Goal: Transaction & Acquisition: Purchase product/service

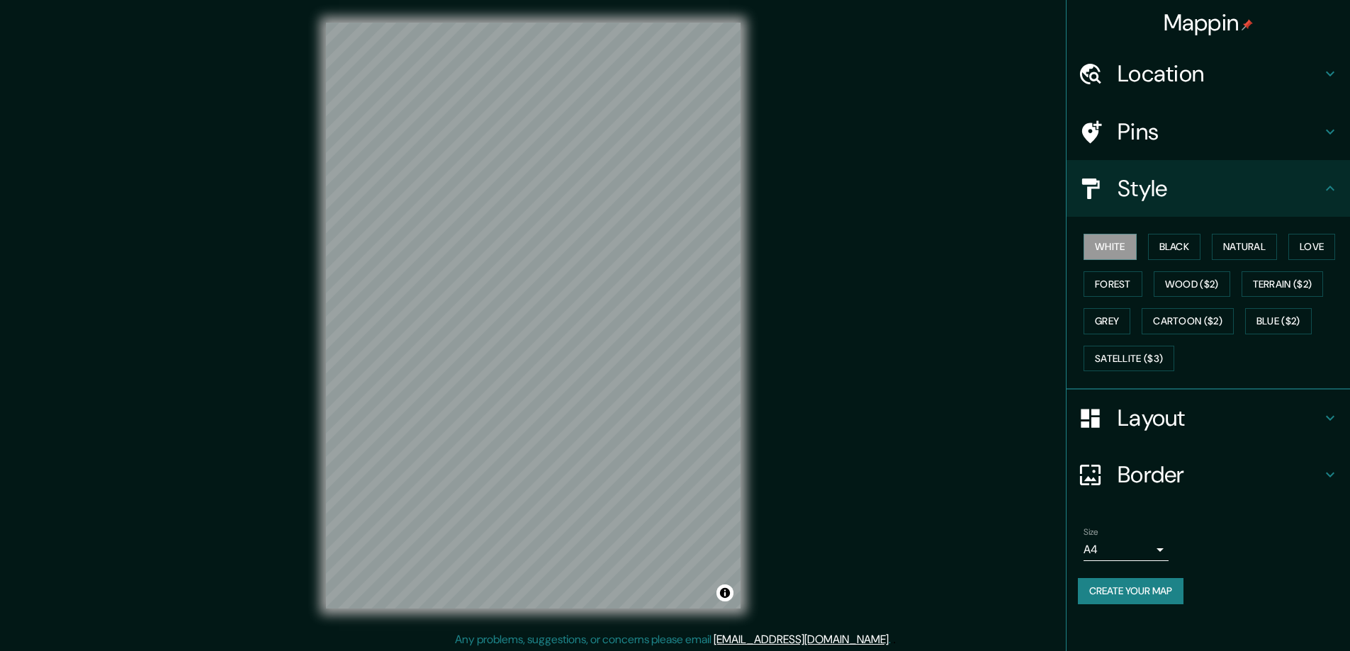
click at [1174, 243] on button "Black" at bounding box center [1174, 247] width 53 height 26
click at [1155, 417] on h4 "Layout" at bounding box center [1220, 418] width 204 height 28
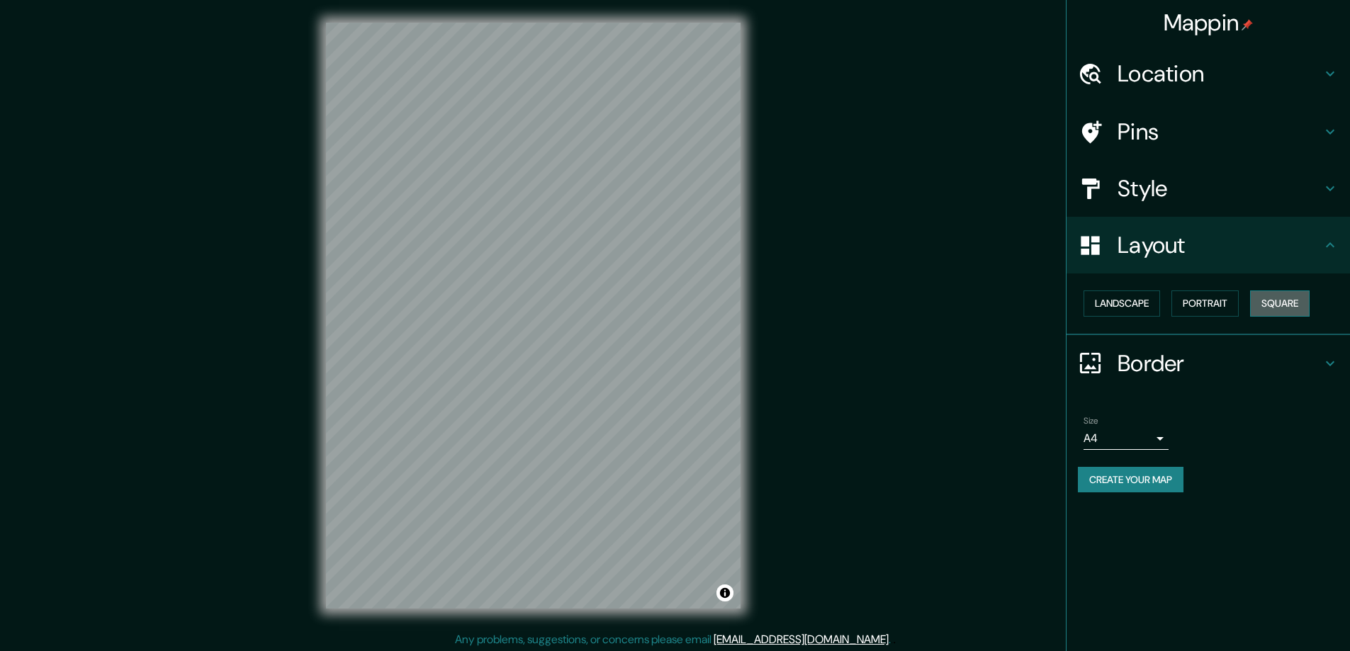
click at [1277, 331] on div "Landscape Portrait Square" at bounding box center [1209, 305] width 284 height 62
click at [1157, 439] on body "Mappin Location Pins Style Layout Landscape Portrait Square Border Choose a bor…" at bounding box center [675, 325] width 1350 height 651
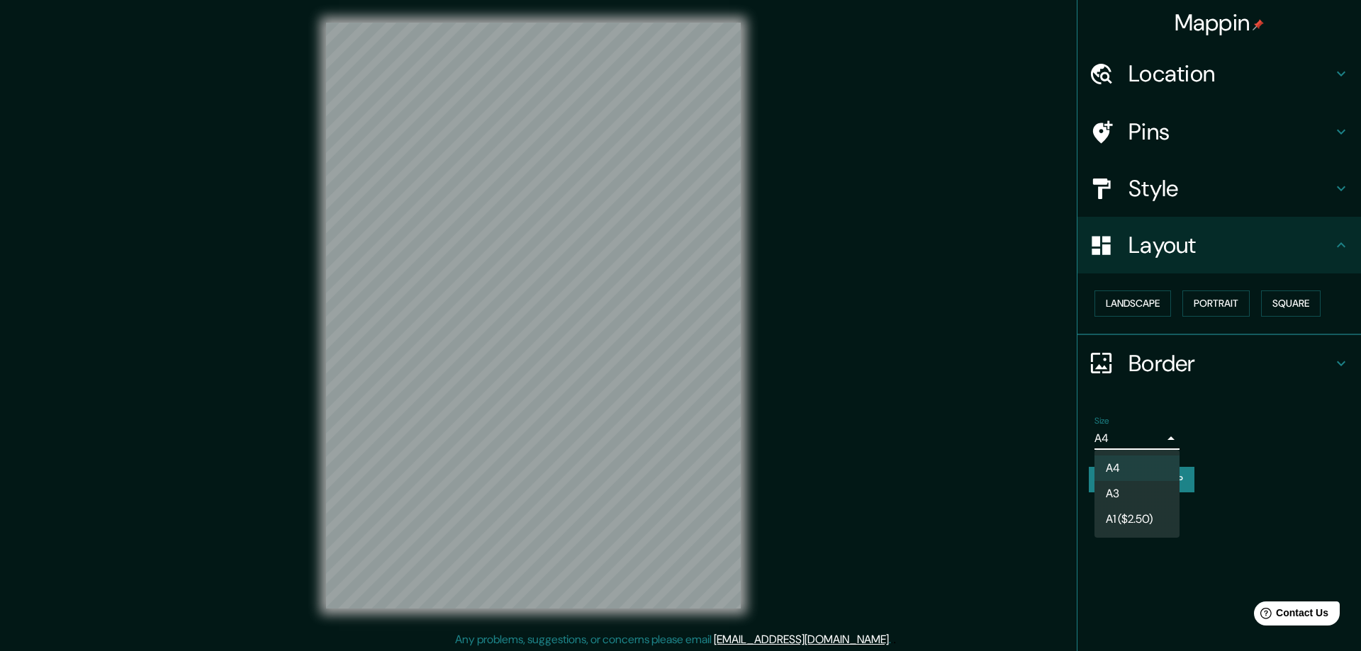
click at [1116, 491] on li "A3" at bounding box center [1136, 494] width 85 height 26
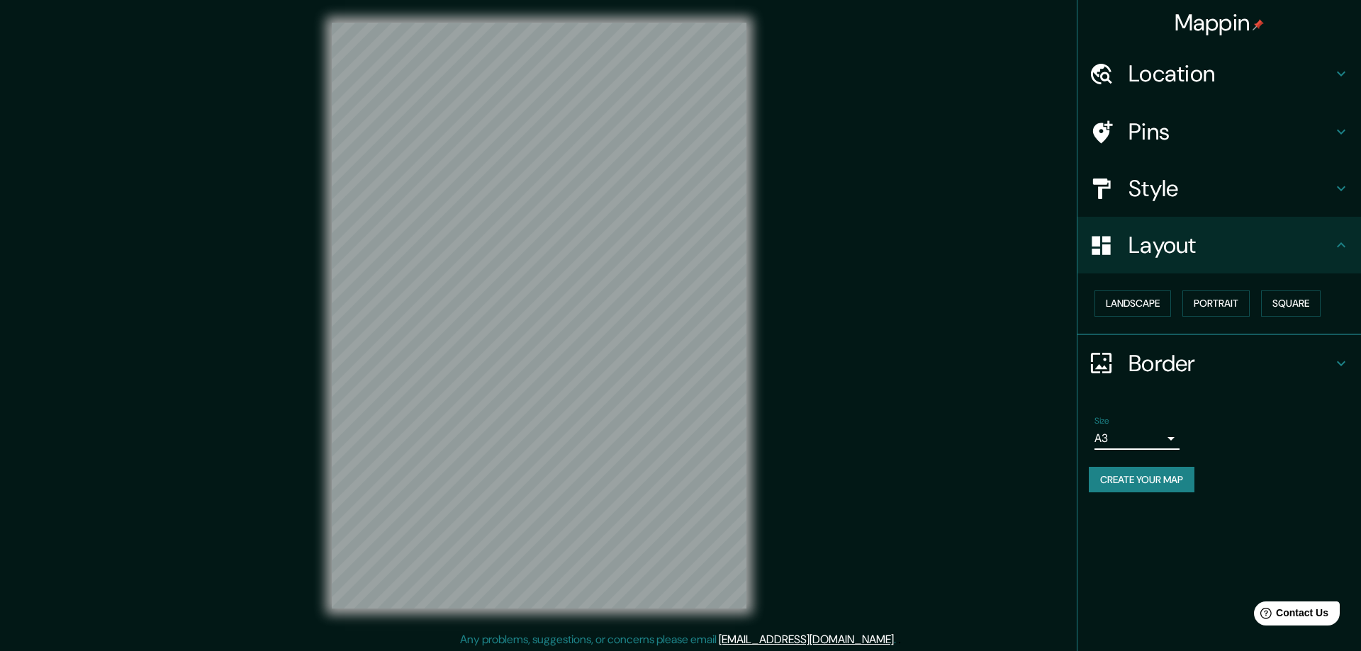
click at [966, 369] on div at bounding box center [680, 325] width 1361 height 651
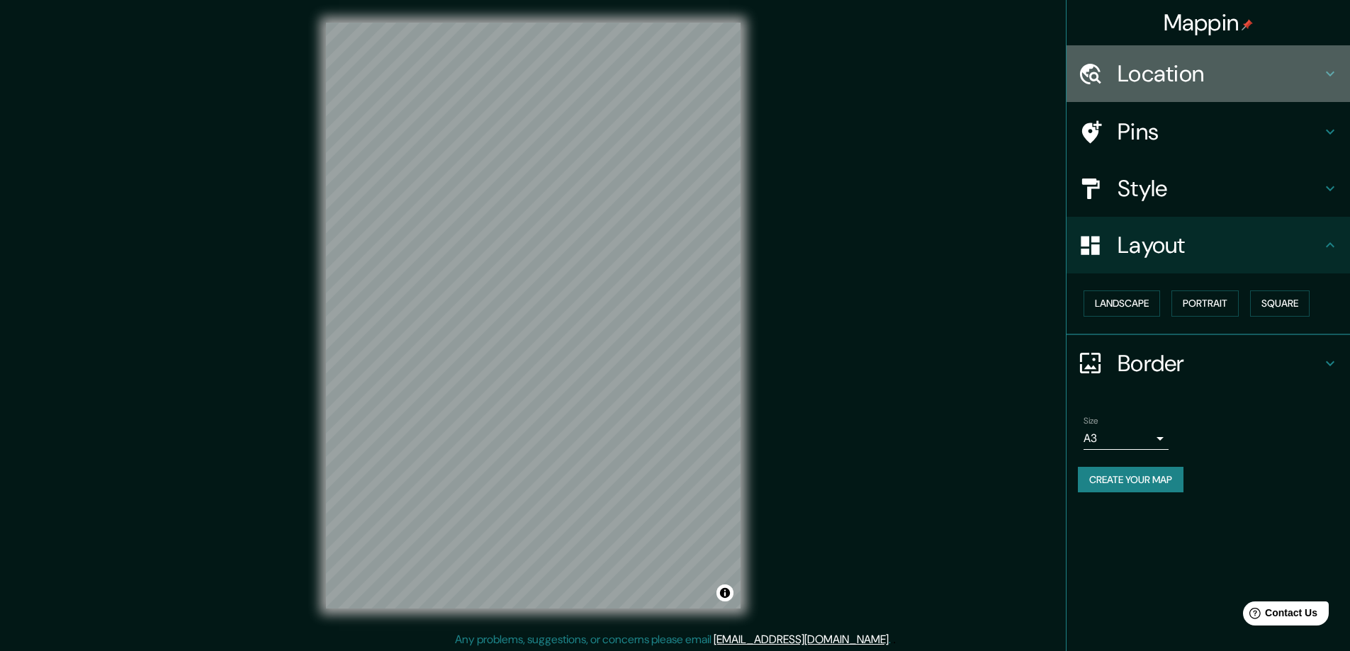
click at [1148, 72] on h4 "Location" at bounding box center [1220, 74] width 204 height 28
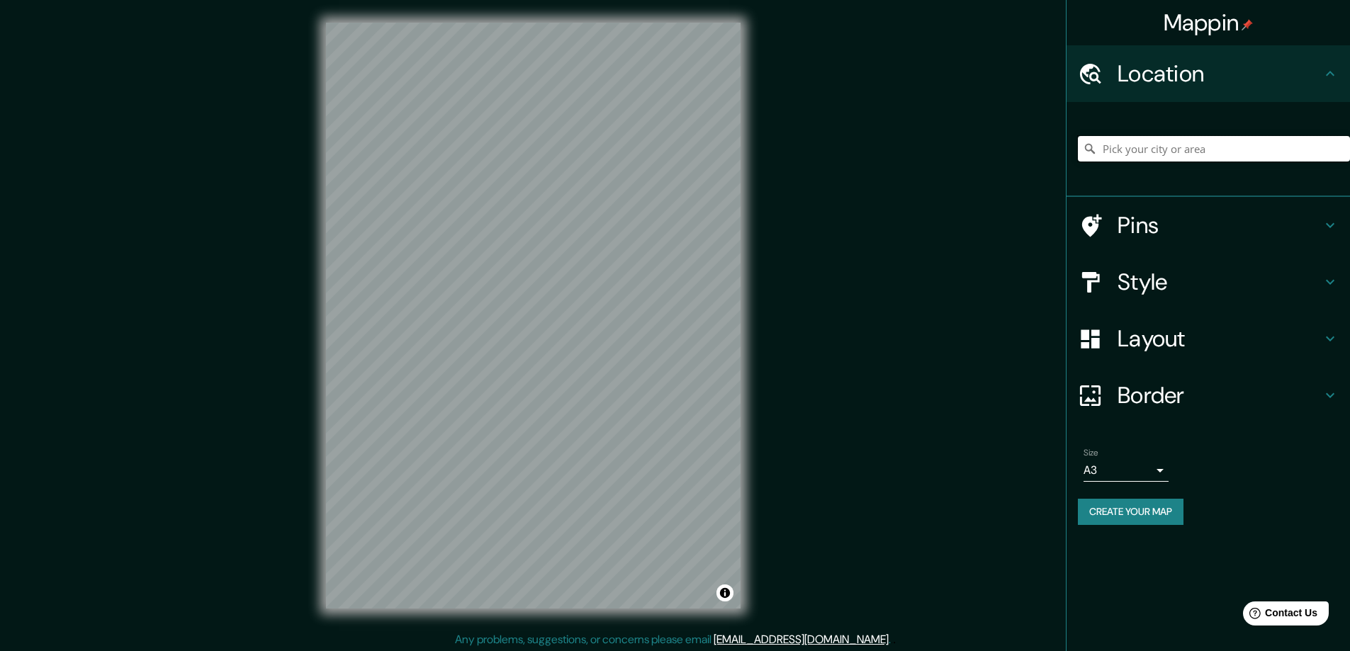
paste input "15069 S Halter Way Bluffdale, UT 84065"
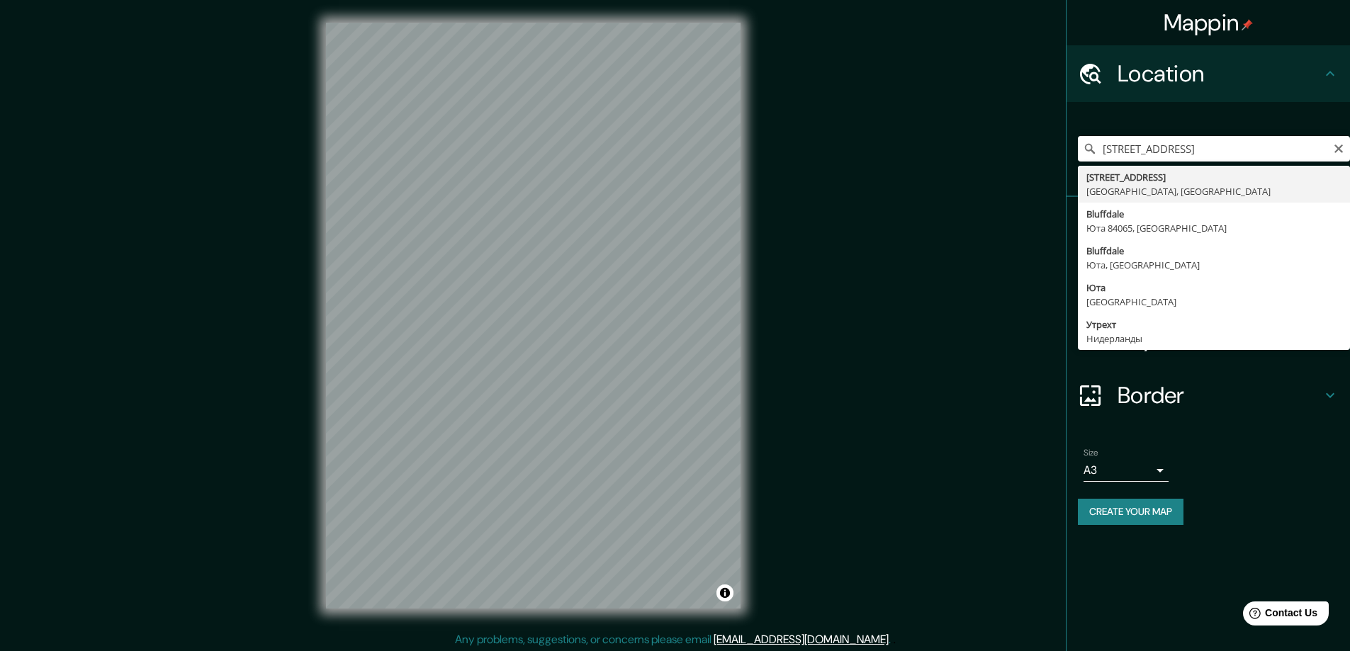
type input "15069 South Halter Way, Bluffdale, Юта 84065, США"
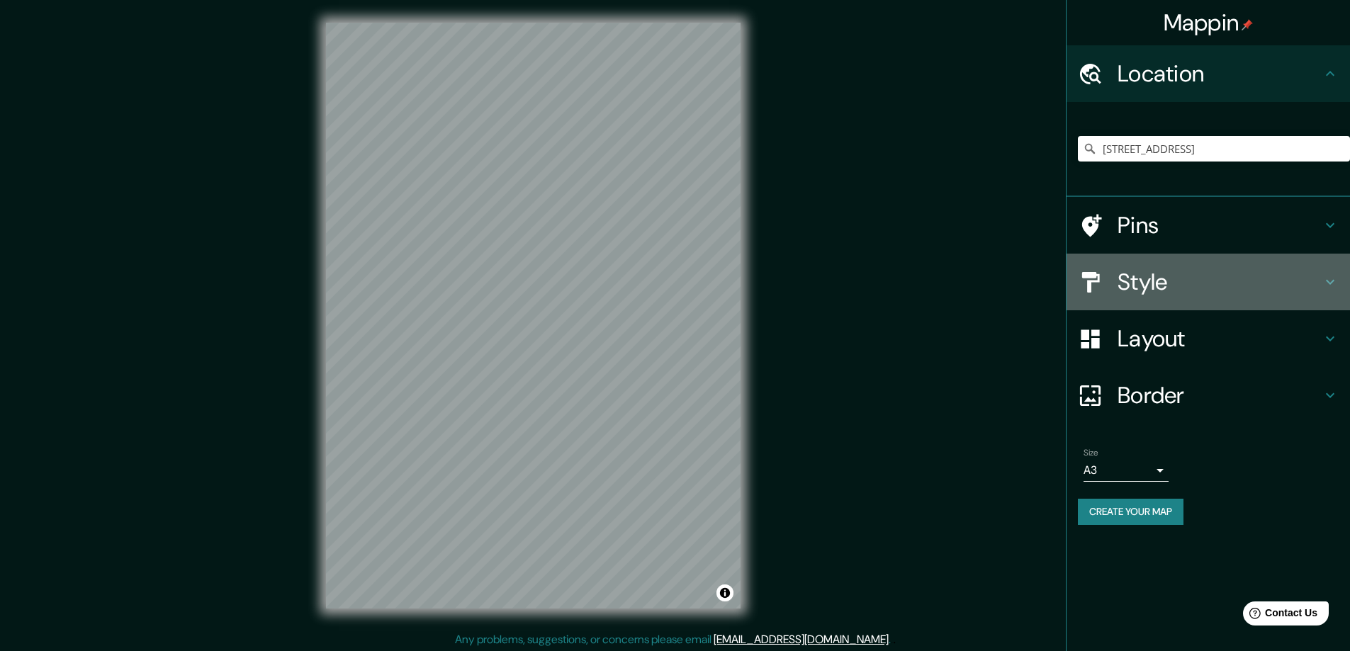
click at [1155, 276] on h4 "Style" at bounding box center [1220, 282] width 204 height 28
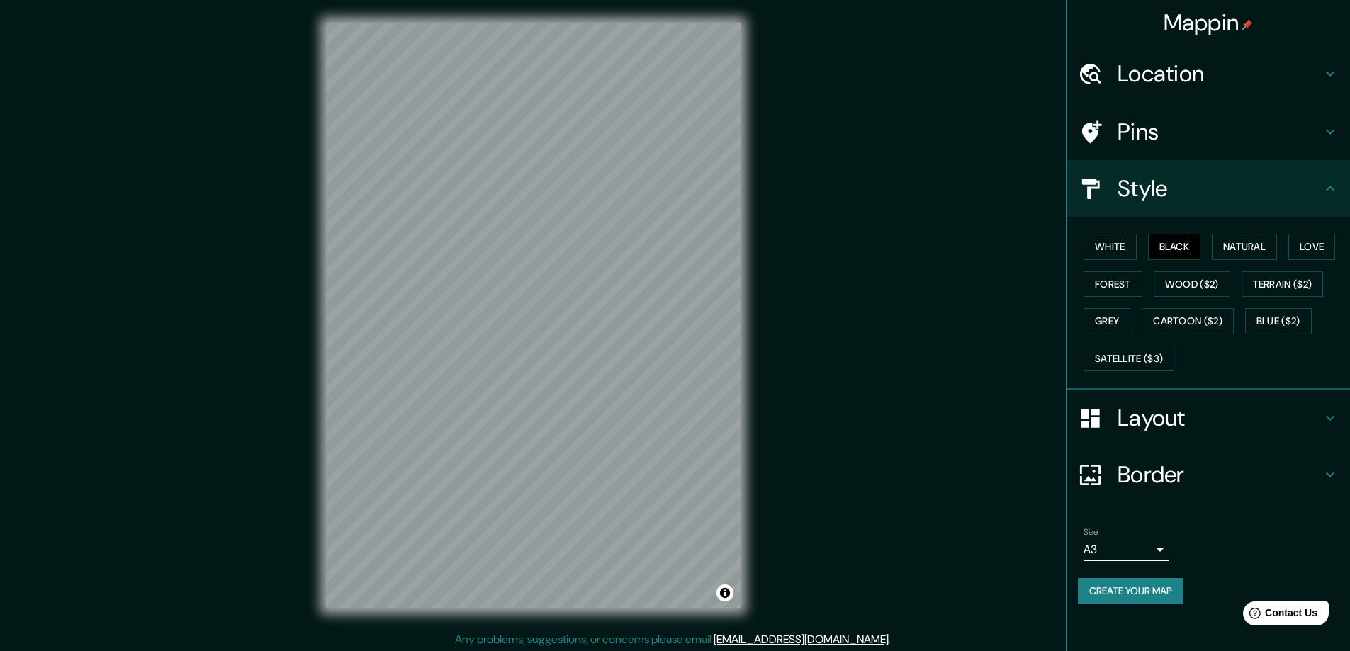
click at [1149, 418] on h4 "Layout" at bounding box center [1220, 418] width 204 height 28
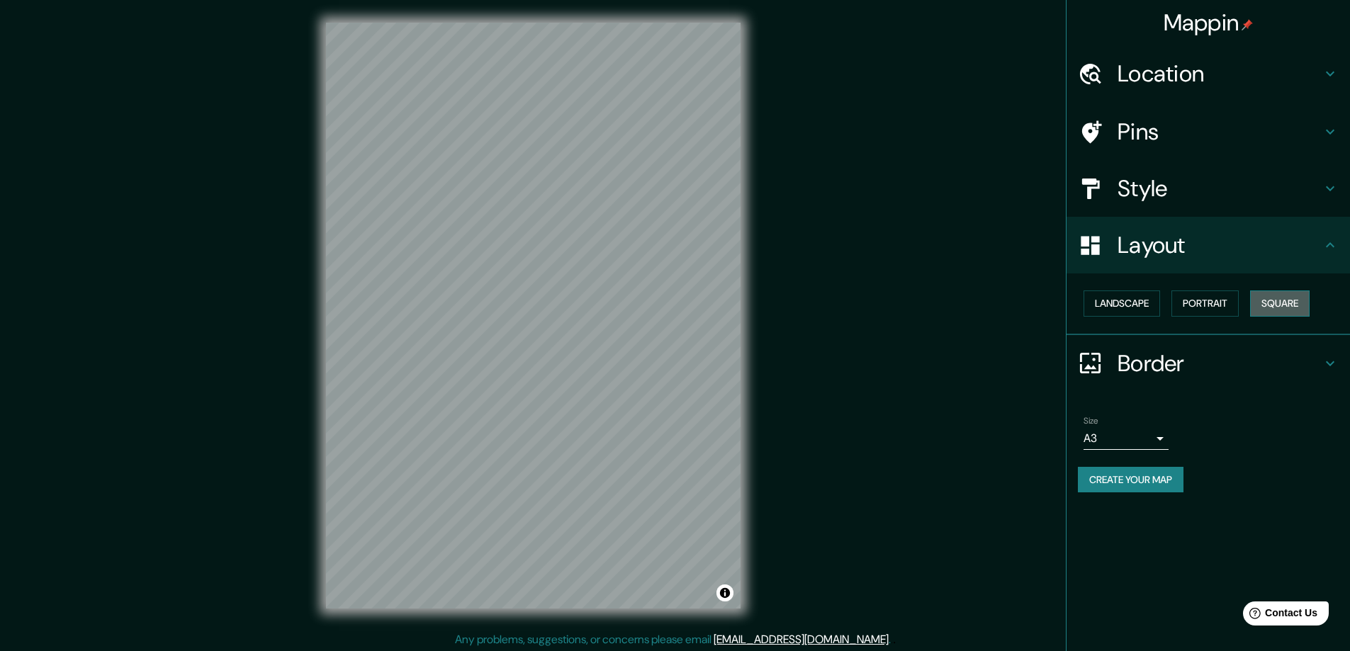
click at [1290, 291] on button "Square" at bounding box center [1280, 304] width 60 height 26
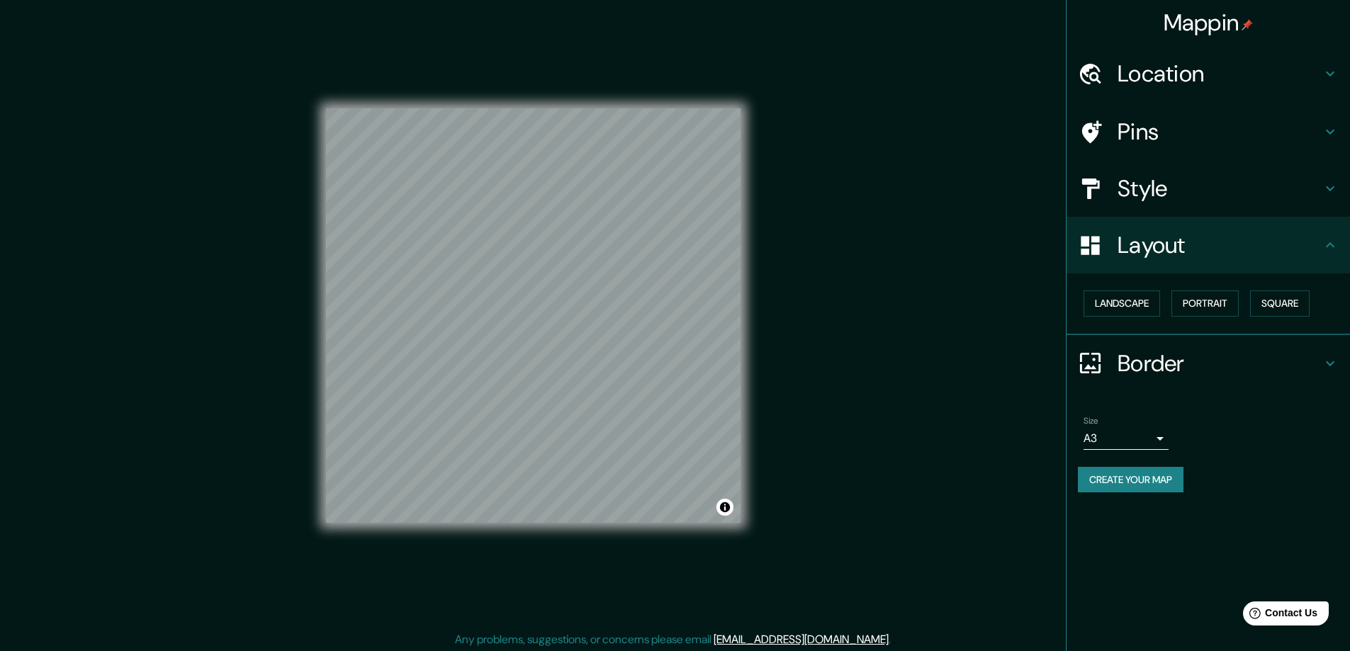
click at [1107, 475] on button "Create your map" at bounding box center [1131, 480] width 106 height 26
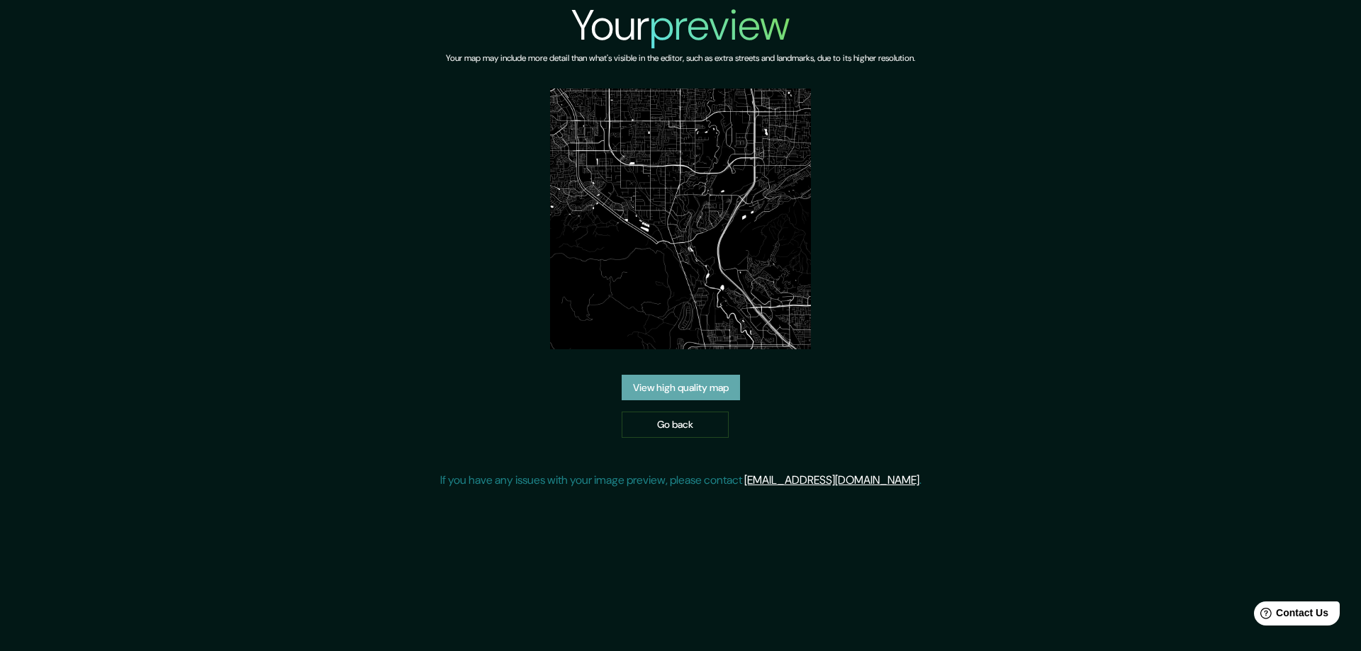
click at [651, 382] on link "View high quality map" at bounding box center [681, 388] width 118 height 26
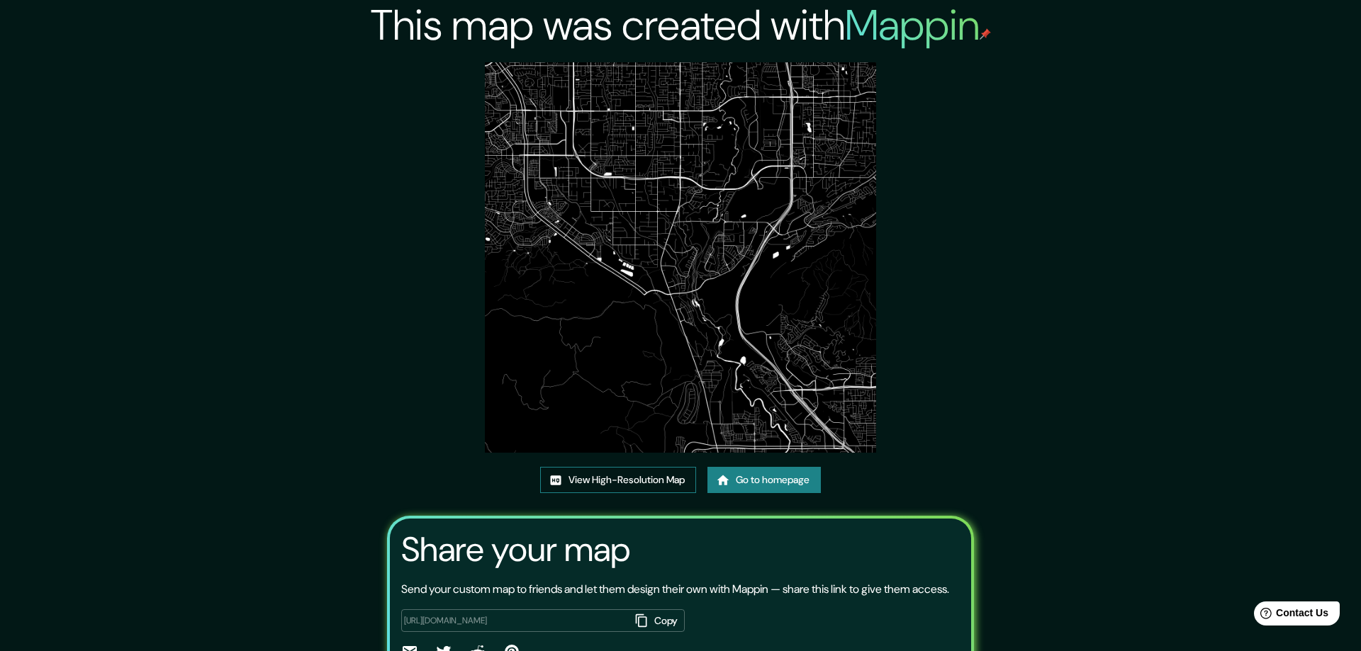
click at [582, 478] on link "View High-Resolution Map" at bounding box center [618, 480] width 156 height 26
click at [754, 480] on link "Go to homepage" at bounding box center [763, 480] width 113 height 26
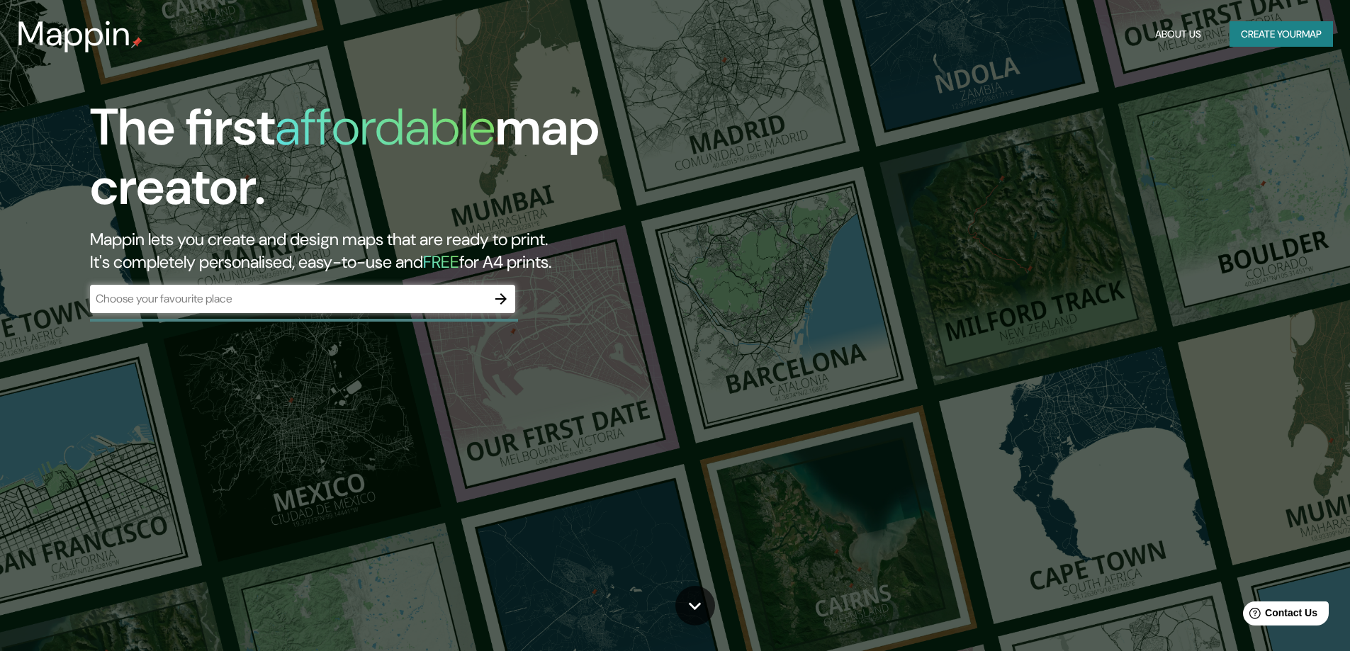
click at [505, 296] on icon "button" at bounding box center [501, 299] width 17 height 17
